Goal: Obtain resource: Download file/media

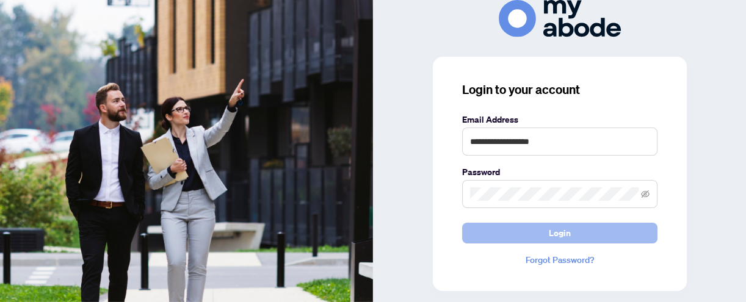
click at [568, 229] on span "Login" at bounding box center [559, 233] width 22 height 20
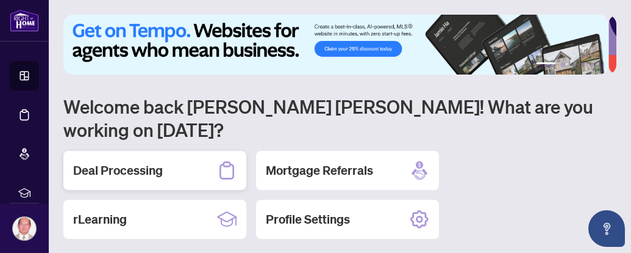
click at [230, 160] on icon at bounding box center [227, 170] width 20 height 20
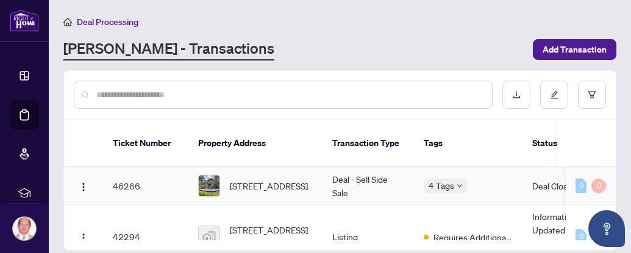
click at [361, 167] on td "Deal - Sell Side Sale" at bounding box center [369, 185] width 92 height 37
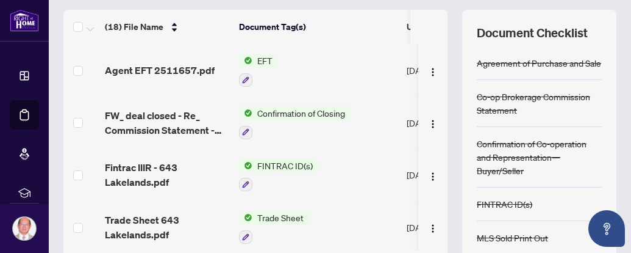
scroll to position [129, 0]
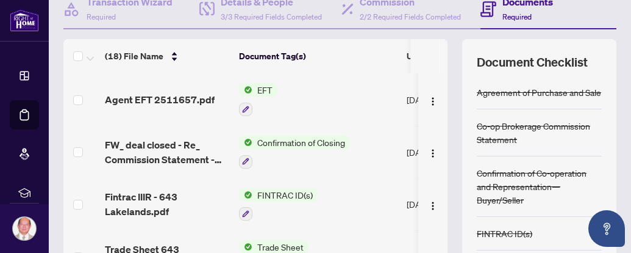
click at [262, 84] on span "EFT" at bounding box center [265, 89] width 25 height 13
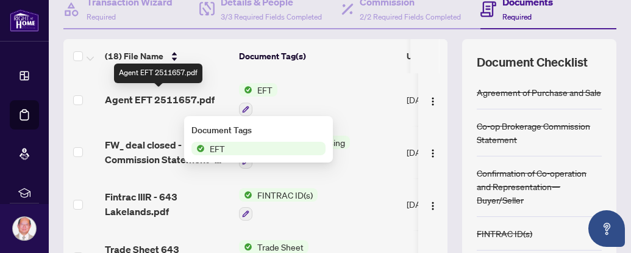
click at [184, 96] on span "Agent EFT 2511657.pdf" at bounding box center [160, 99] width 110 height 15
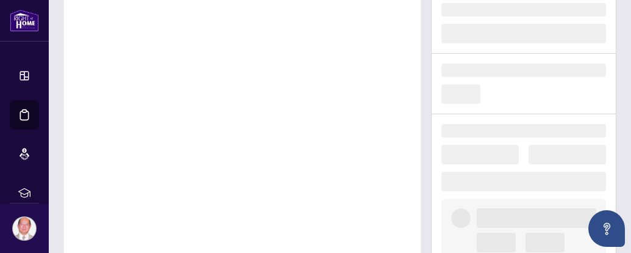
click at [184, 95] on div at bounding box center [242, 102] width 358 height 340
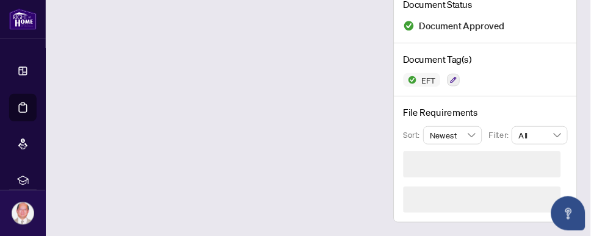
scroll to position [80, 0]
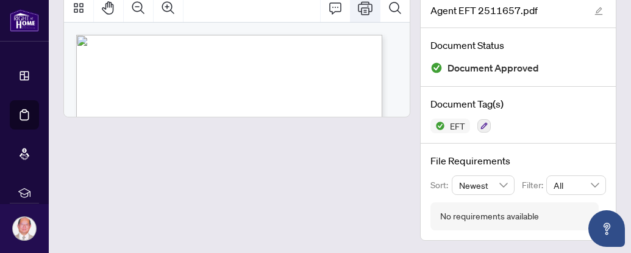
click at [359, 7] on icon "Print" at bounding box center [365, 8] width 15 height 15
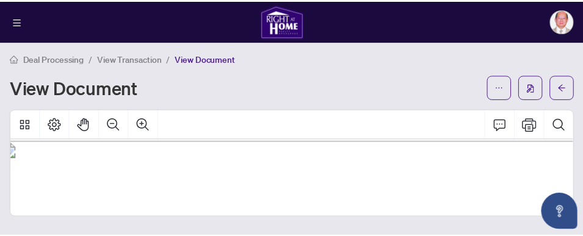
scroll to position [74, 24]
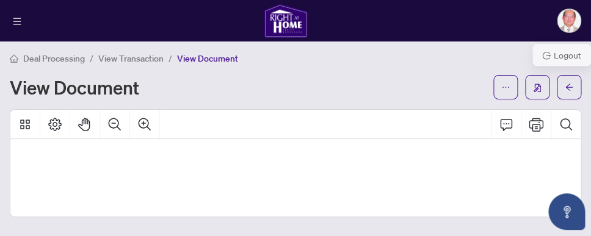
click at [571, 21] on img at bounding box center [568, 20] width 23 height 23
click at [573, 55] on span "Logout" at bounding box center [561, 55] width 39 height 13
